Goal: Task Accomplishment & Management: Use online tool/utility

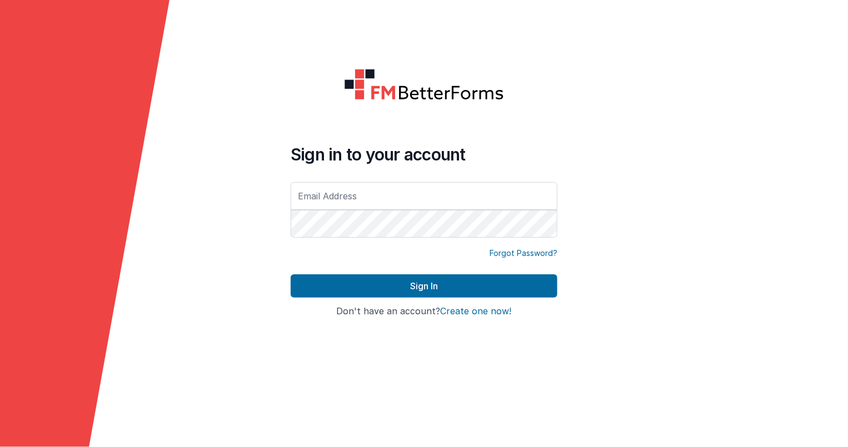
type input "[PERSON_NAME][EMAIL_ADDRESS][DOMAIN_NAME]"
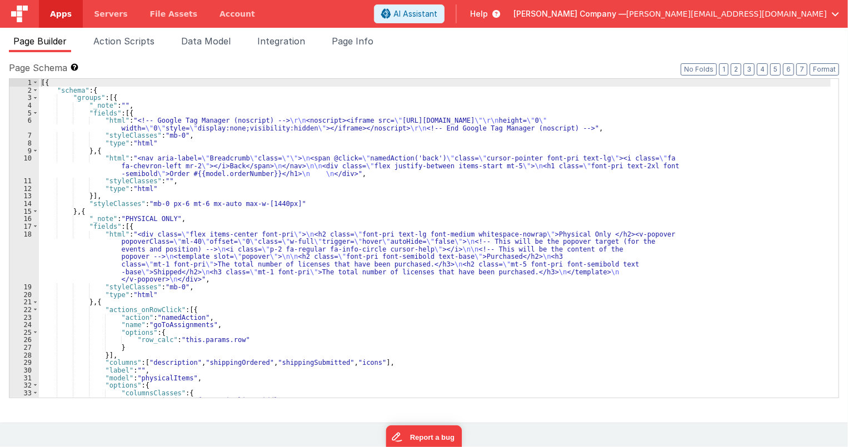
click at [72, 18] on link "Apps" at bounding box center [61, 14] width 44 height 28
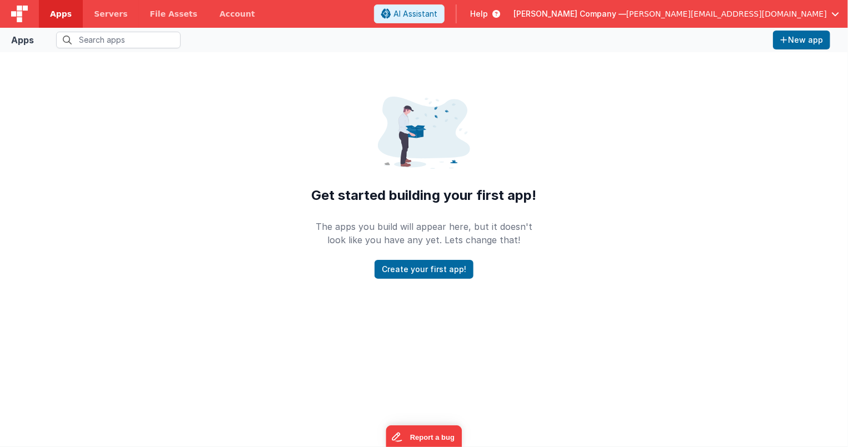
click at [744, 11] on span "[PERSON_NAME][EMAIL_ADDRESS][DOMAIN_NAME]" at bounding box center [726, 13] width 201 height 11
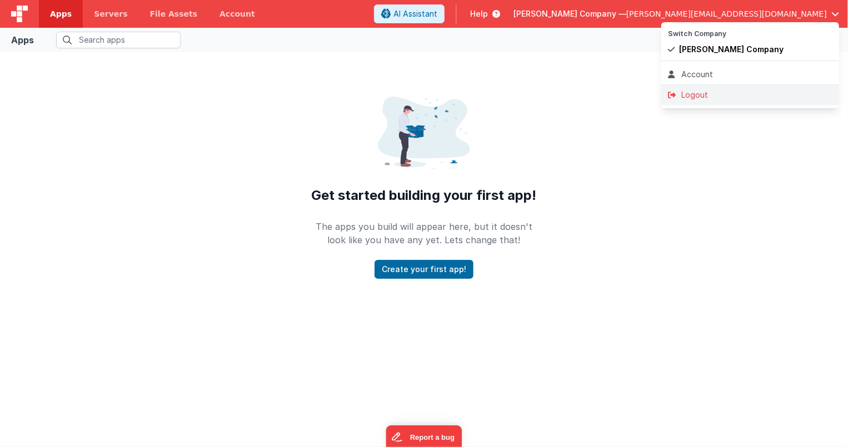
click at [706, 92] on div "Logout" at bounding box center [750, 94] width 164 height 11
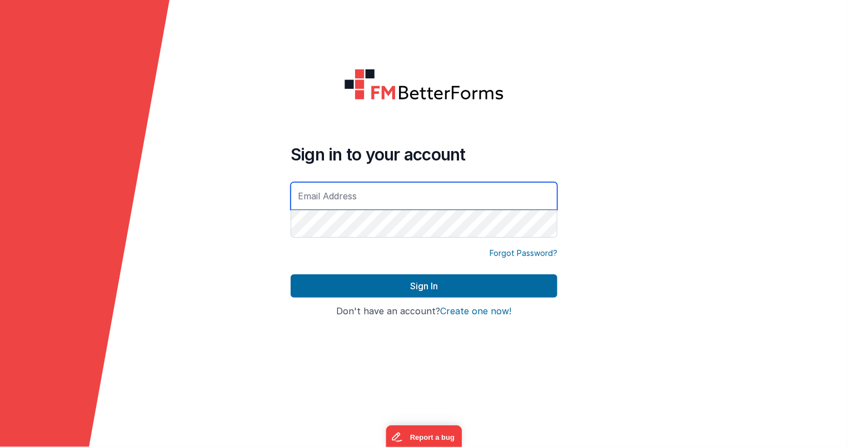
type input "[PERSON_NAME][EMAIL_ADDRESS][DOMAIN_NAME]"
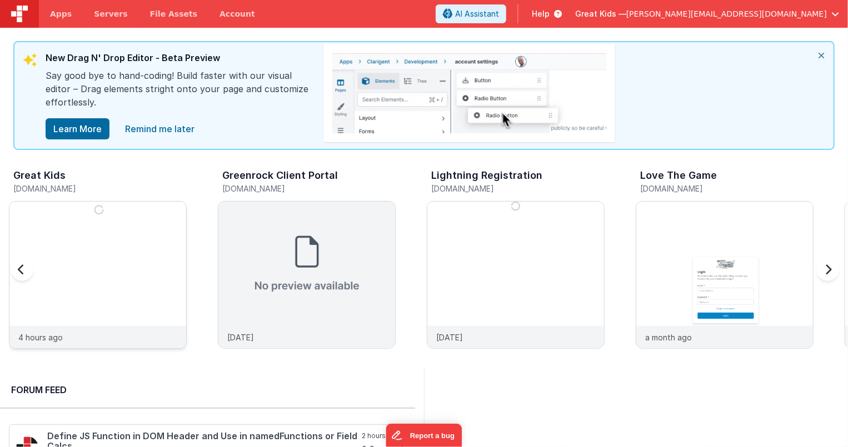
click at [126, 219] on img at bounding box center [97, 290] width 177 height 177
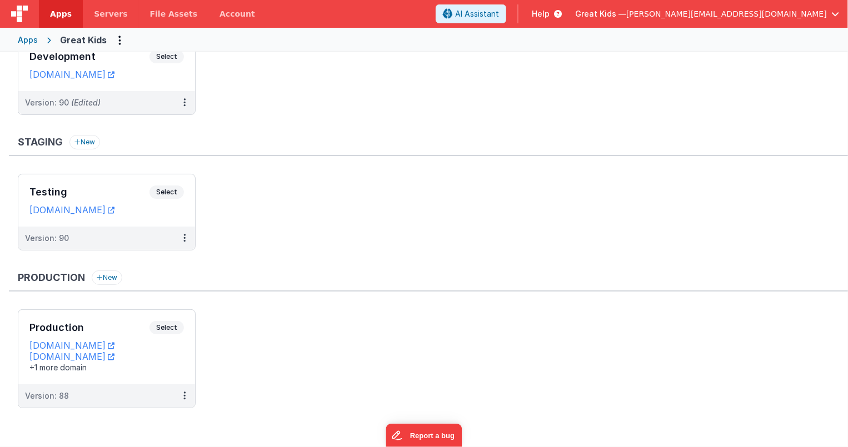
scroll to position [65, 0]
click at [182, 238] on button at bounding box center [184, 237] width 21 height 23
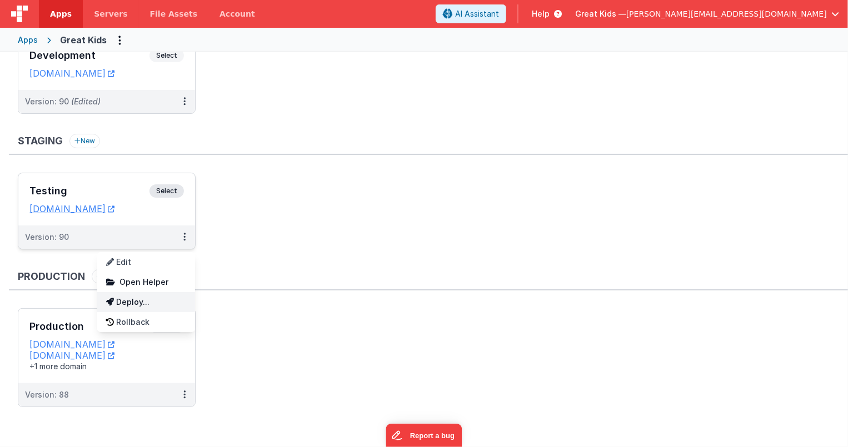
click at [140, 297] on link "Deploy..." at bounding box center [146, 302] width 98 height 20
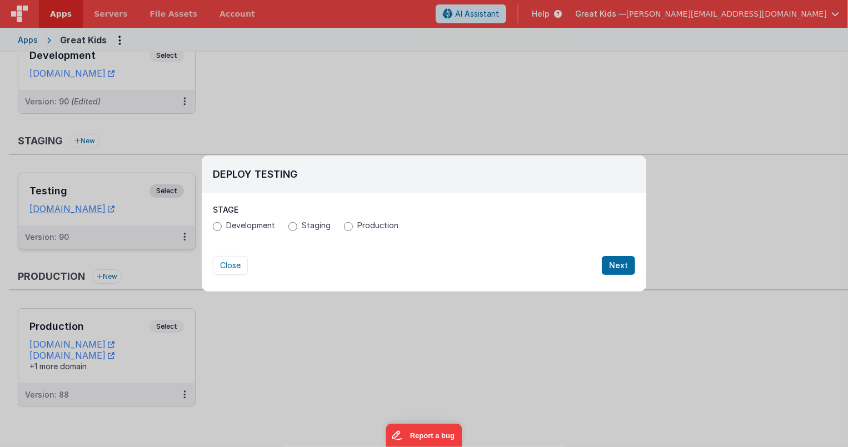
click at [358, 222] on span "Production" at bounding box center [377, 225] width 41 height 11
click at [353, 222] on input "Production" at bounding box center [348, 226] width 9 height 9
radio input "true"
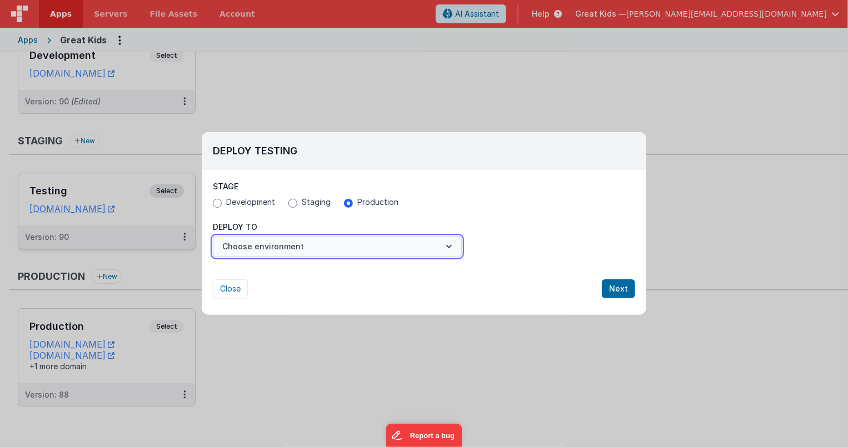
click at [335, 245] on button "Choose environment" at bounding box center [337, 246] width 249 height 21
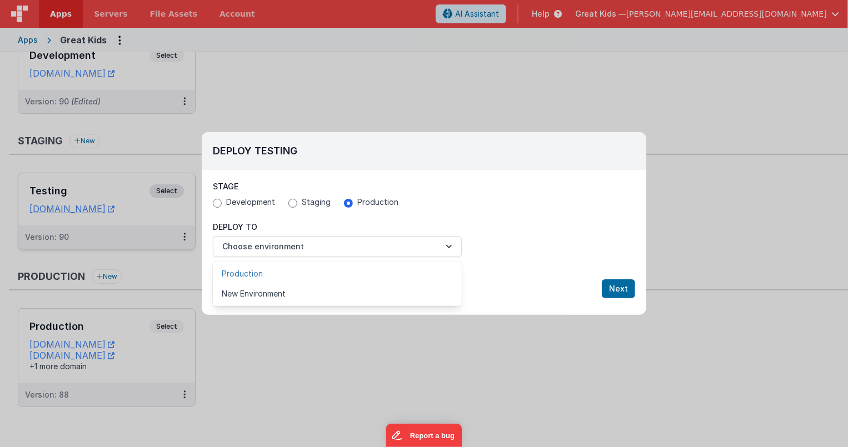
click at [320, 271] on link "Production" at bounding box center [337, 274] width 249 height 20
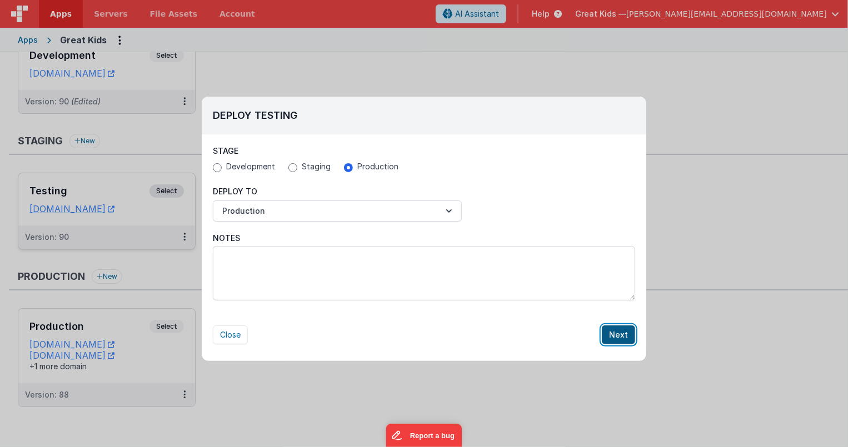
click at [615, 334] on button "Next" at bounding box center [618, 335] width 33 height 19
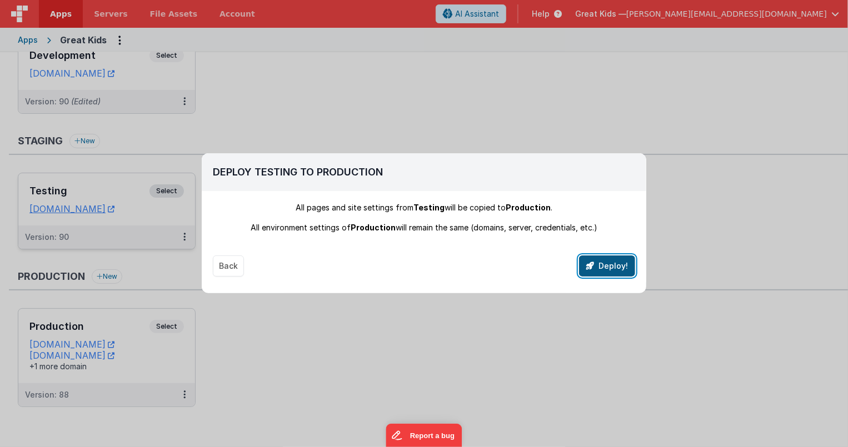
click at [599, 267] on button "Deploy!" at bounding box center [607, 266] width 56 height 21
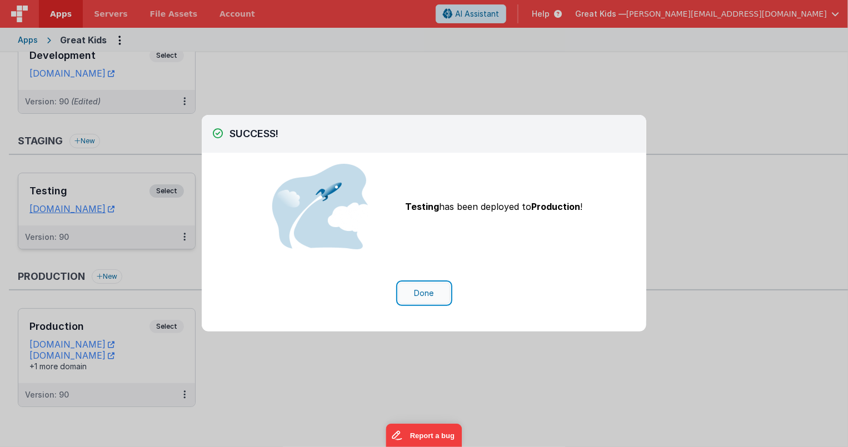
click at [433, 295] on button "Done" at bounding box center [424, 293] width 52 height 21
